Goal: Task Accomplishment & Management: Manage account settings

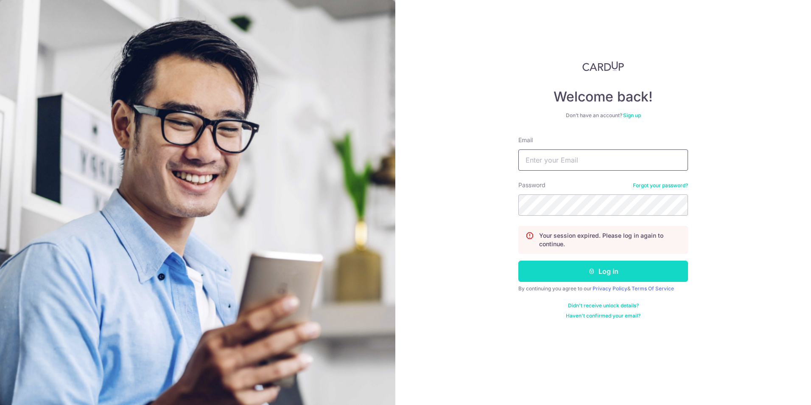
type input "[EMAIL_ADDRESS][DOMAIN_NAME]"
click at [635, 274] on button "Log in" at bounding box center [603, 270] width 170 height 21
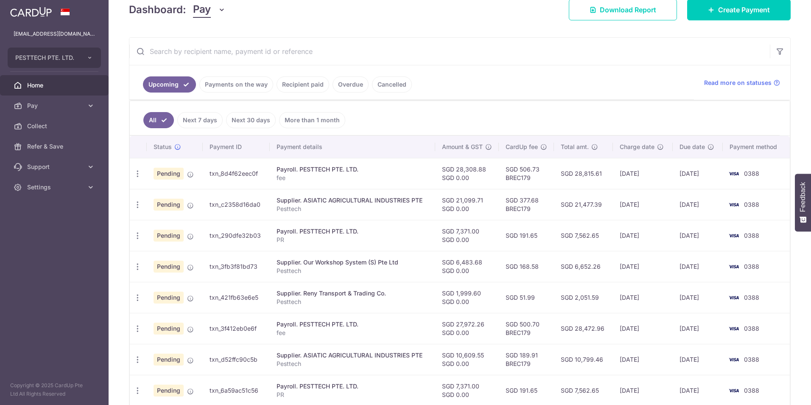
scroll to position [127, 0]
